Goal: Task Accomplishment & Management: Complete application form

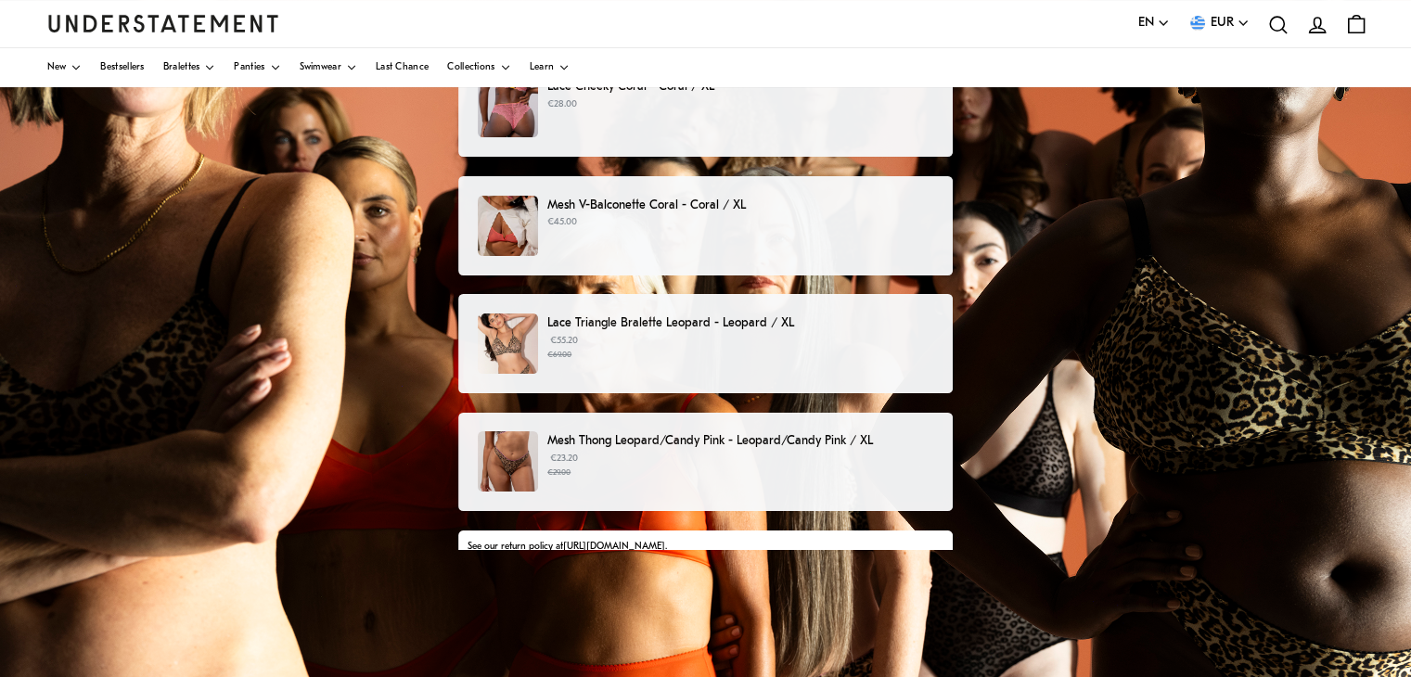
scroll to position [214, 0]
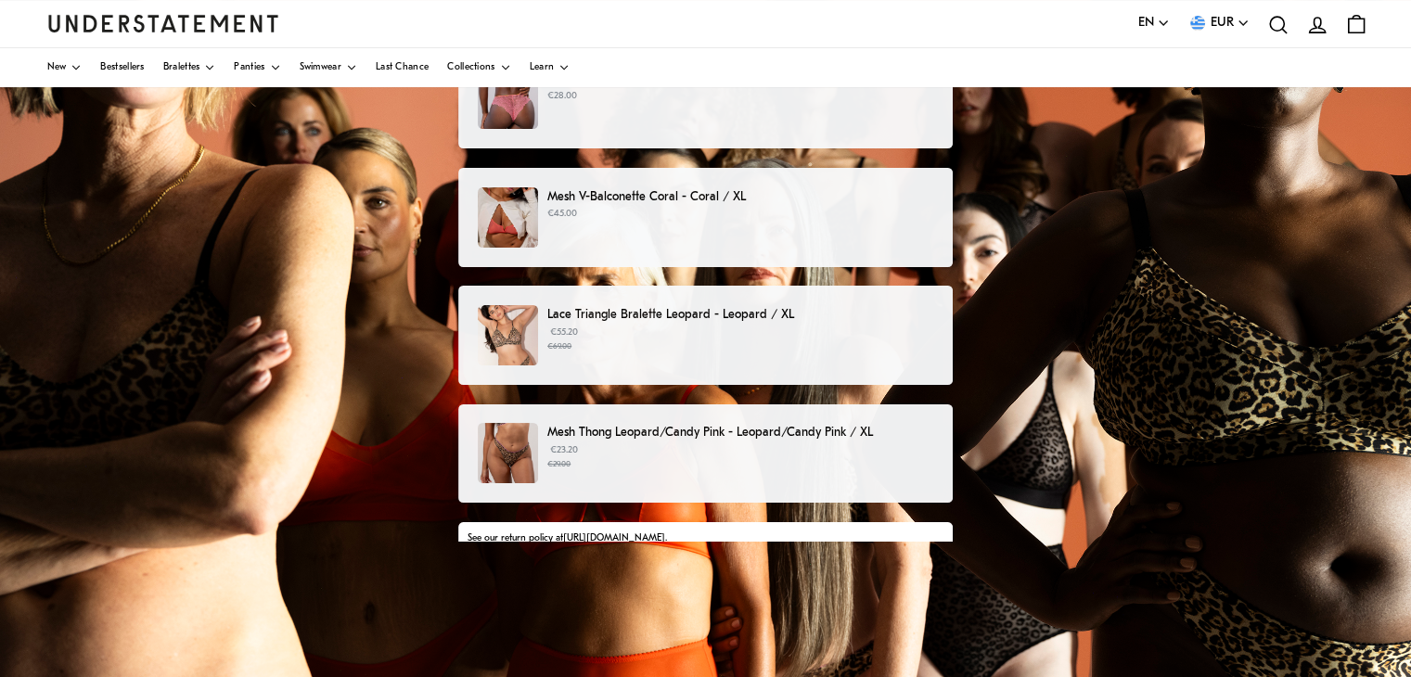
click at [643, 227] on div "Mesh V-Balconette Coral - Coral / XL €45.00" at bounding box center [705, 217] width 455 height 60
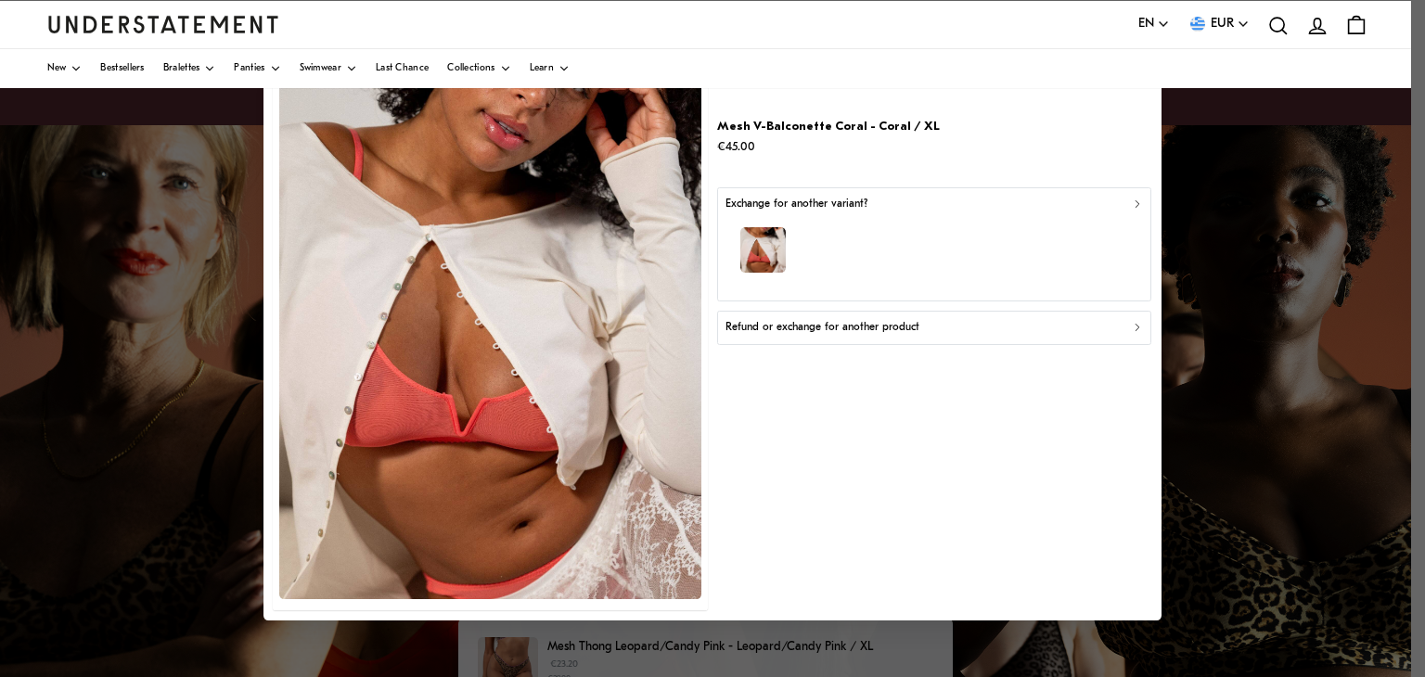
click at [859, 327] on p "Refund or exchange for another product" at bounding box center [822, 328] width 194 height 18
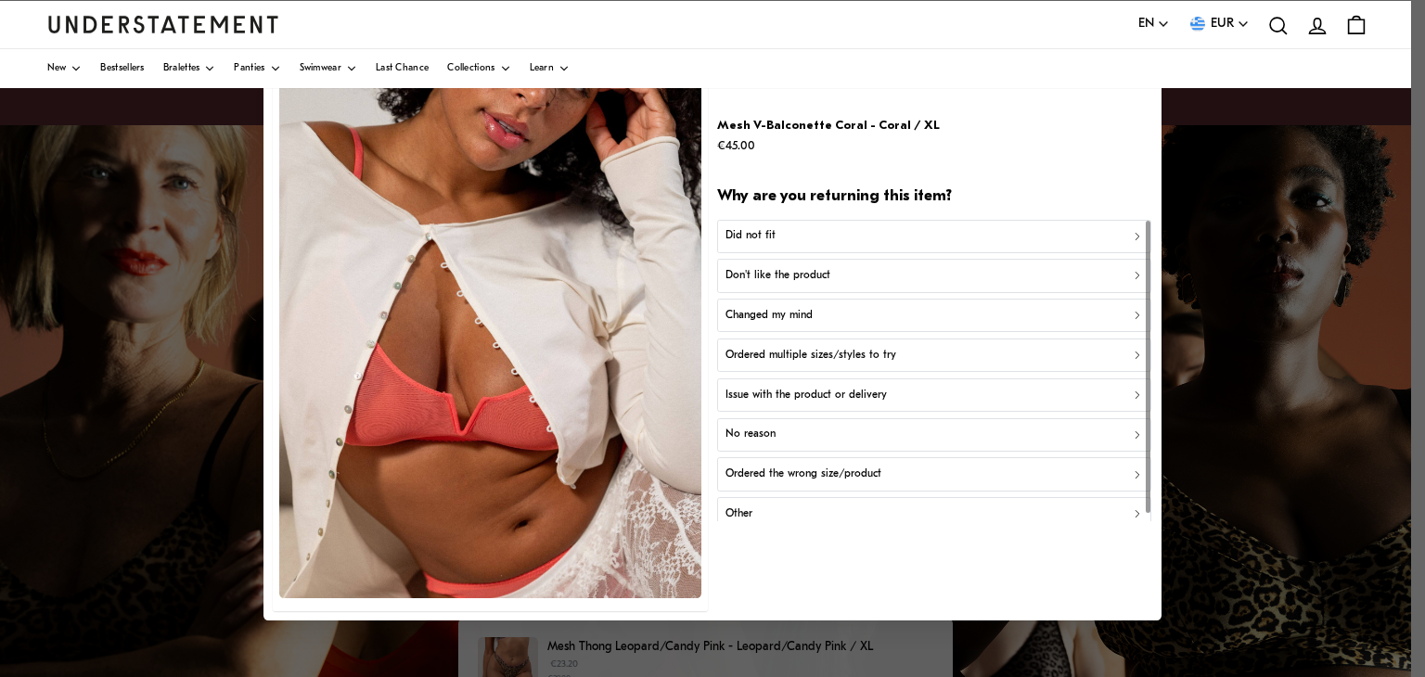
click at [757, 239] on p "Did not fit" at bounding box center [750, 236] width 50 height 18
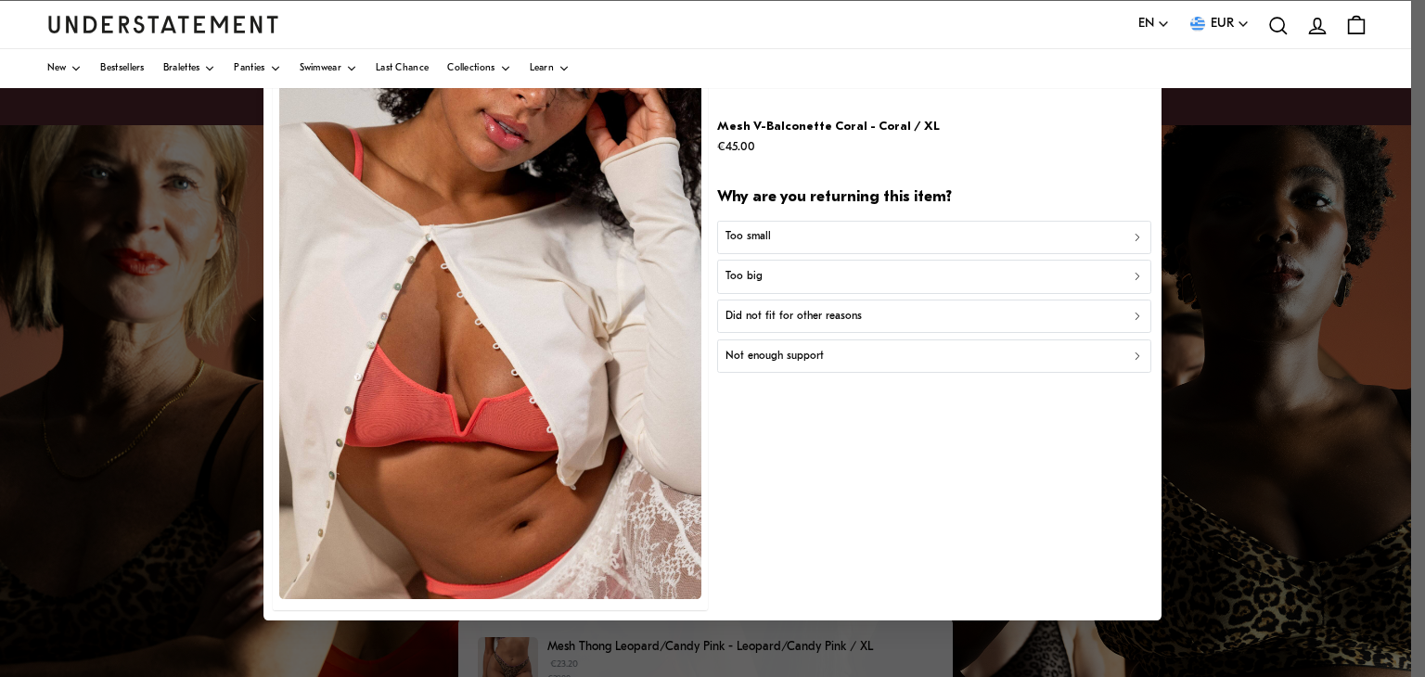
click at [750, 277] on p "Too big" at bounding box center [743, 277] width 37 height 18
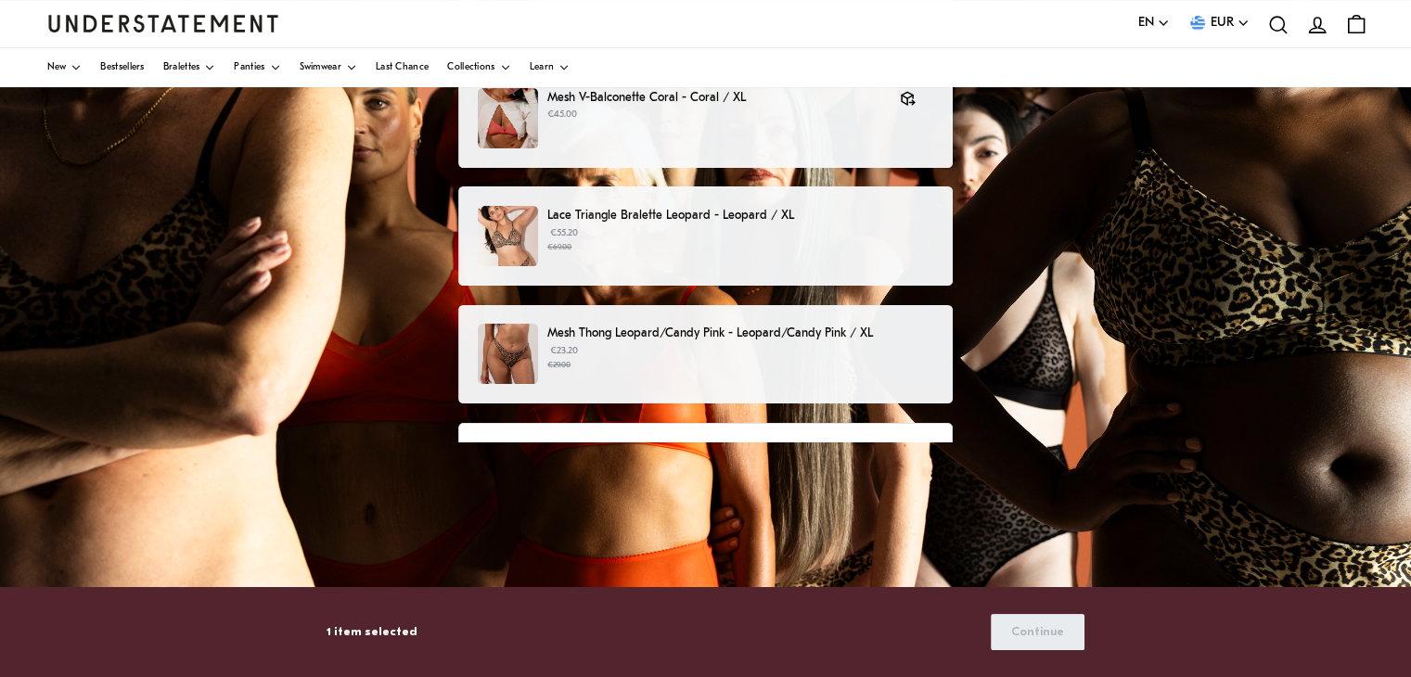
scroll to position [375, 0]
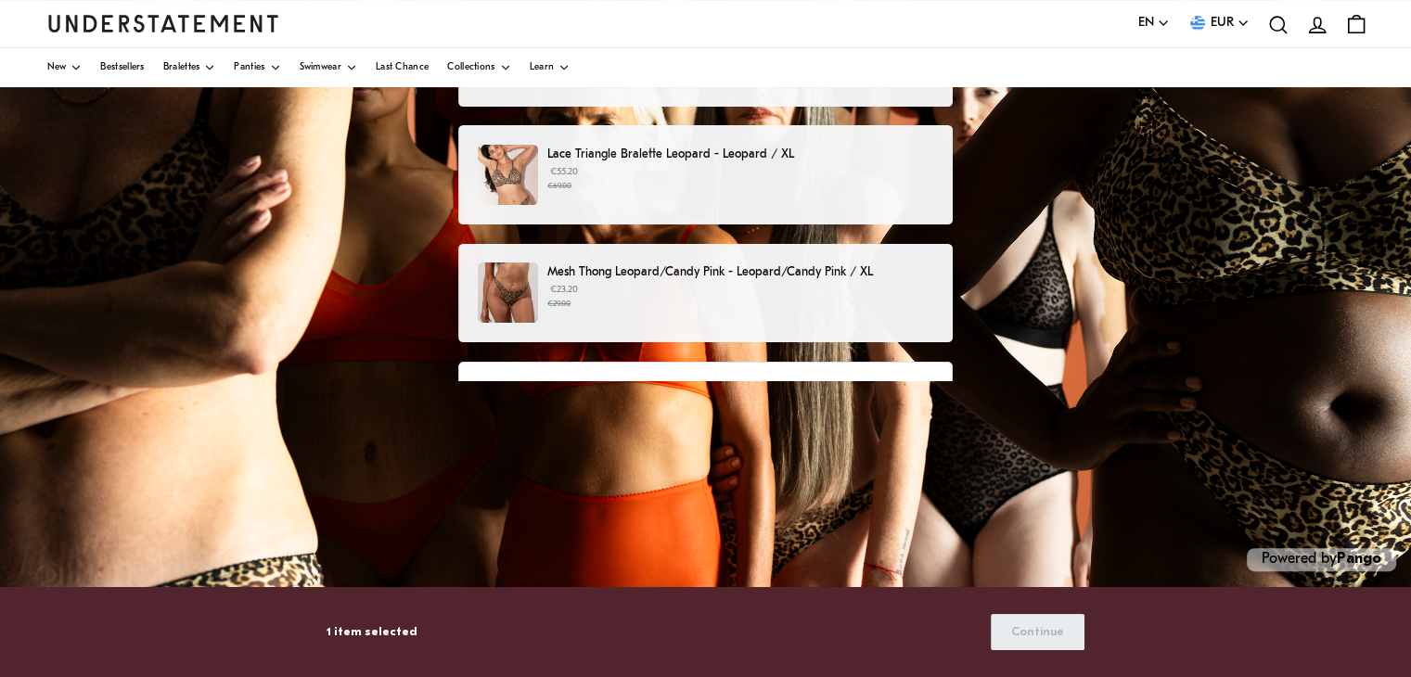
click at [883, 369] on div "Before submitting your return, please confirm the following: To be eligible for…" at bounding box center [705, 472] width 494 height 221
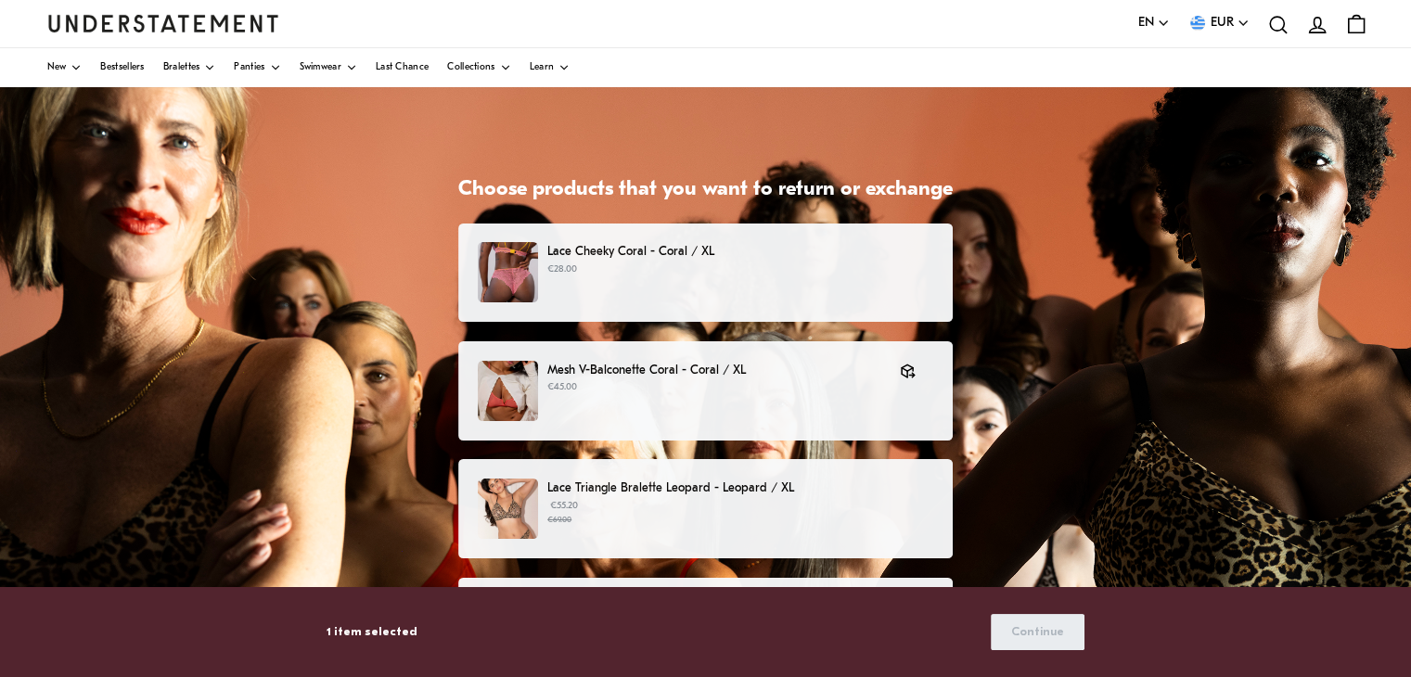
scroll to position [0, 0]
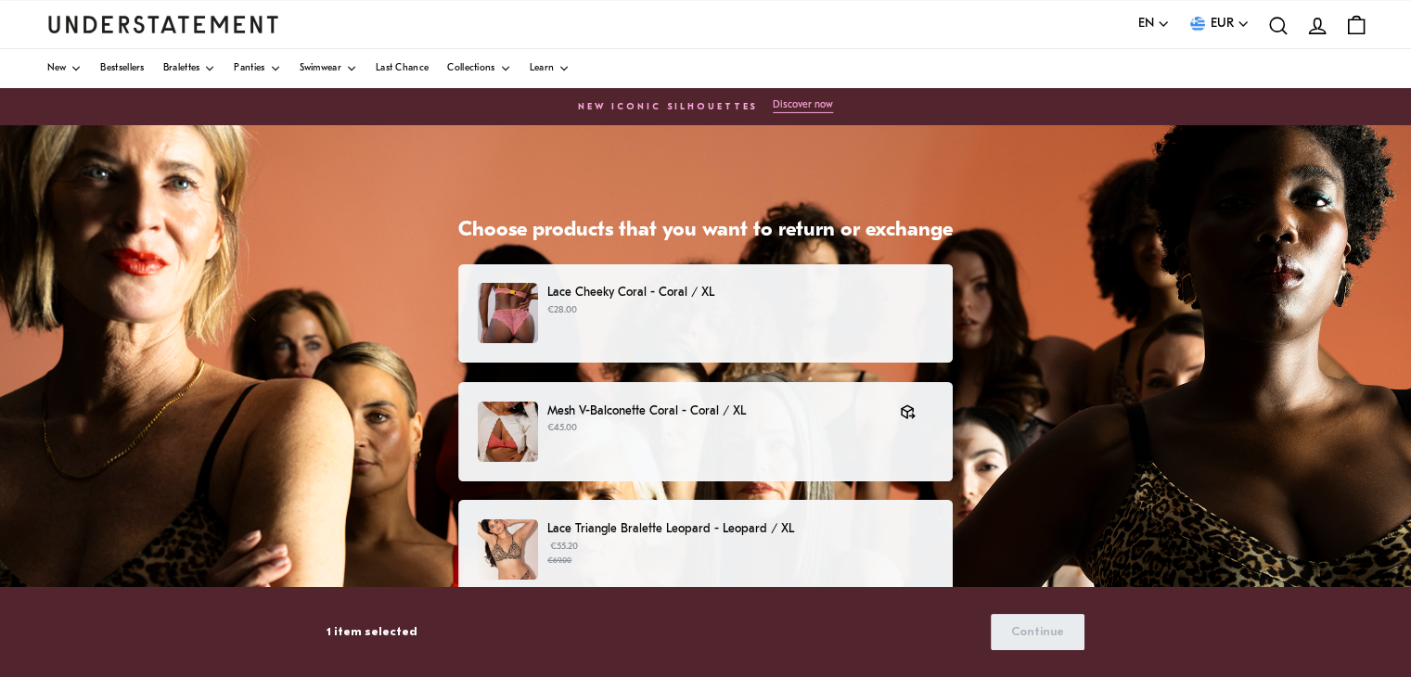
click at [353, 26] on div "Language EN English Deutsch [DEMOGRAPHIC_DATA] Currency EUR [GEOGRAPHIC_DATA] (…" at bounding box center [705, 24] width 1317 height 47
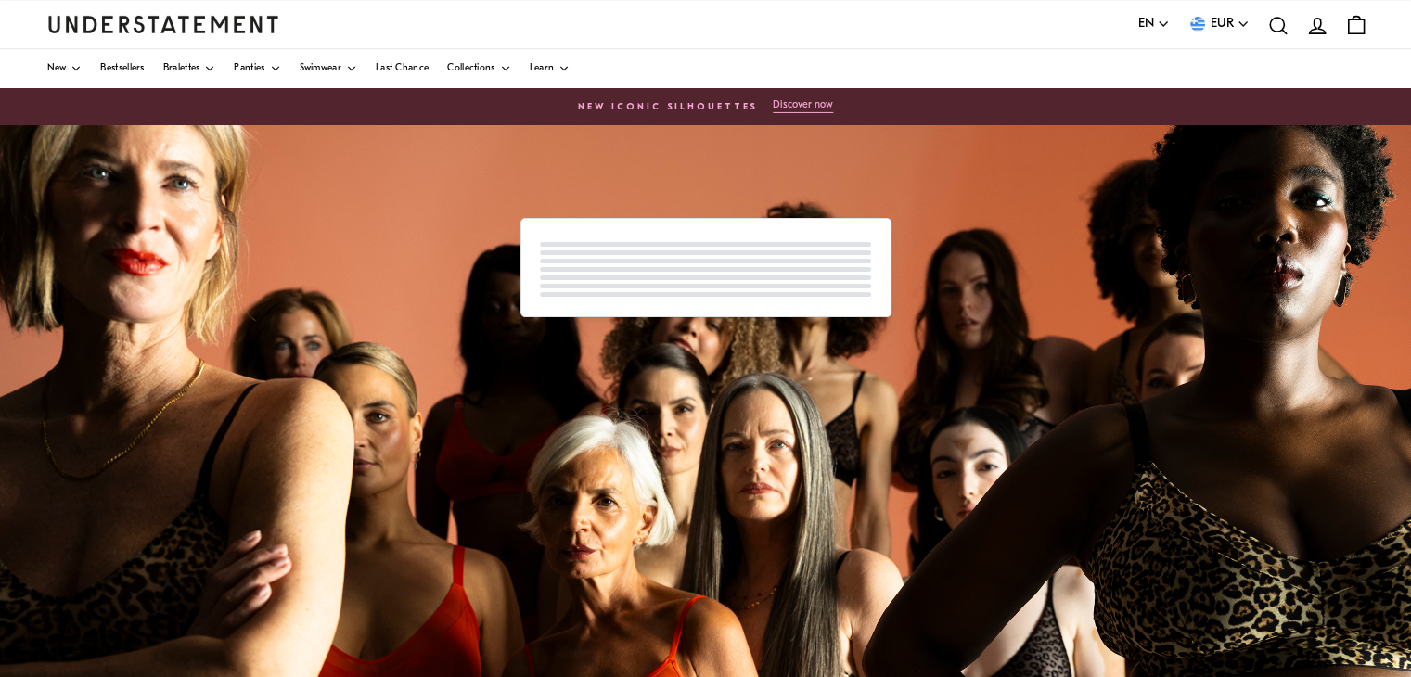
click at [1315, 26] on icon "account" at bounding box center [1317, 26] width 24 height 24
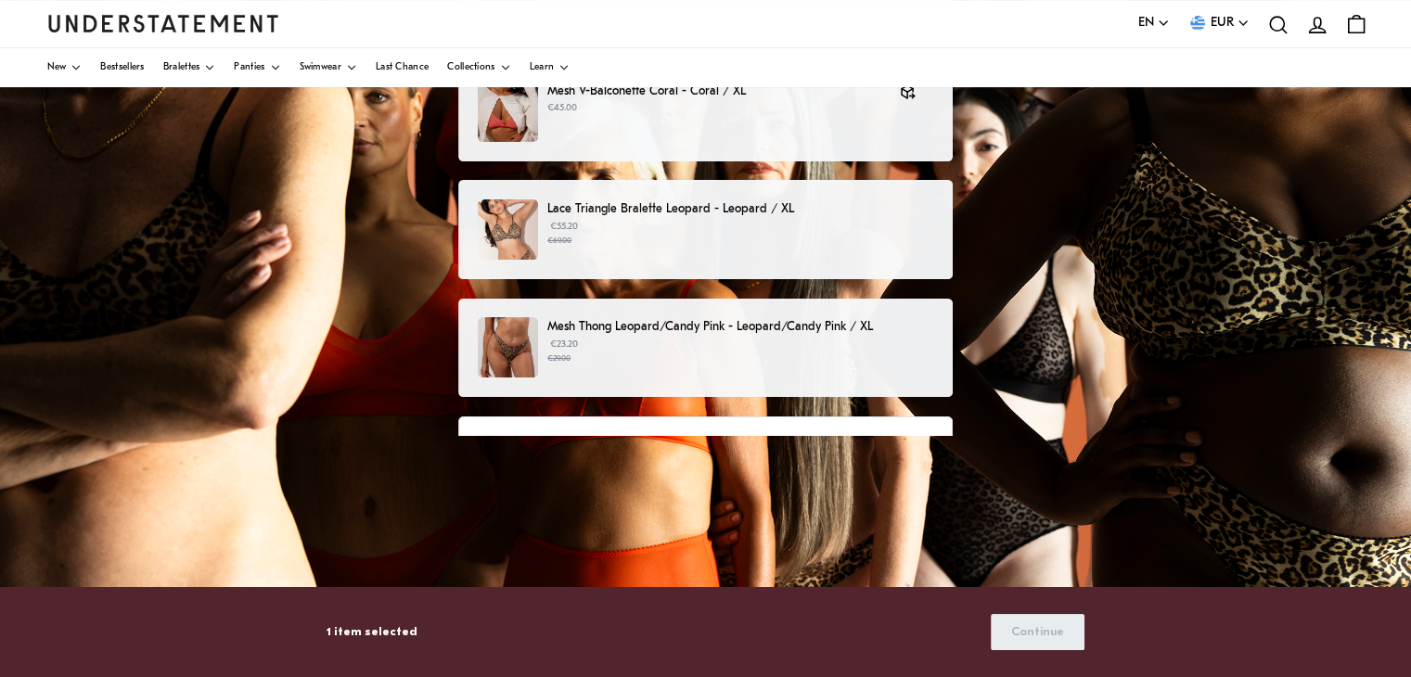
scroll to position [44, 0]
